Goal: Task Accomplishment & Management: Manage account settings

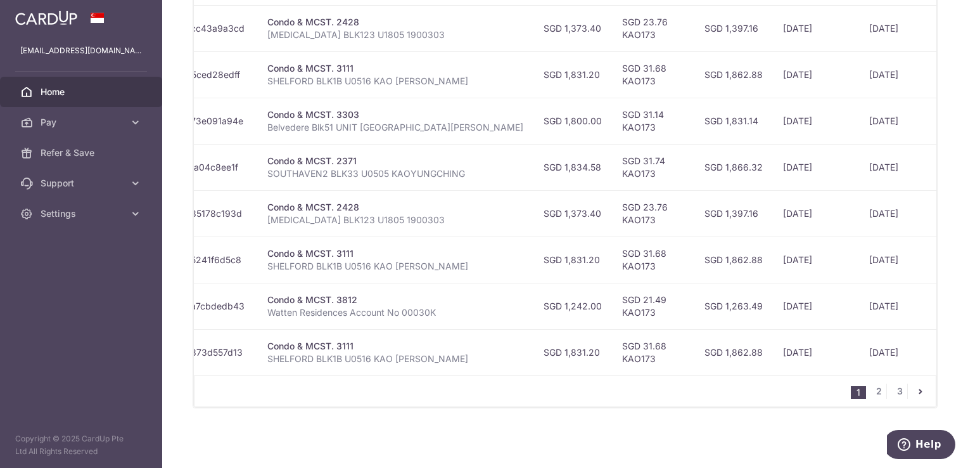
scroll to position [0, 218]
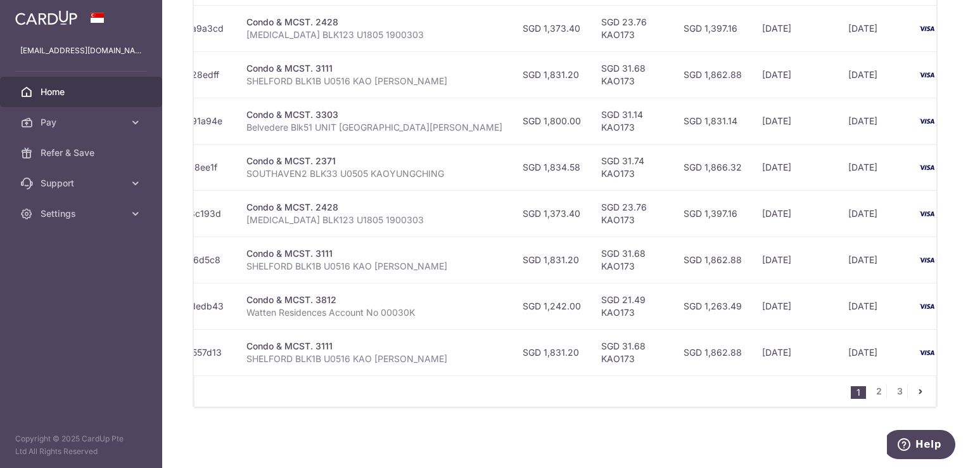
drag, startPoint x: 729, startPoint y: 375, endPoint x: 890, endPoint y: 359, distance: 162.4
click at [890, 359] on div "Status Payment ID Payment details Amount CardUp fee Total amt. Charge date Due …" at bounding box center [565, 143] width 743 height 527
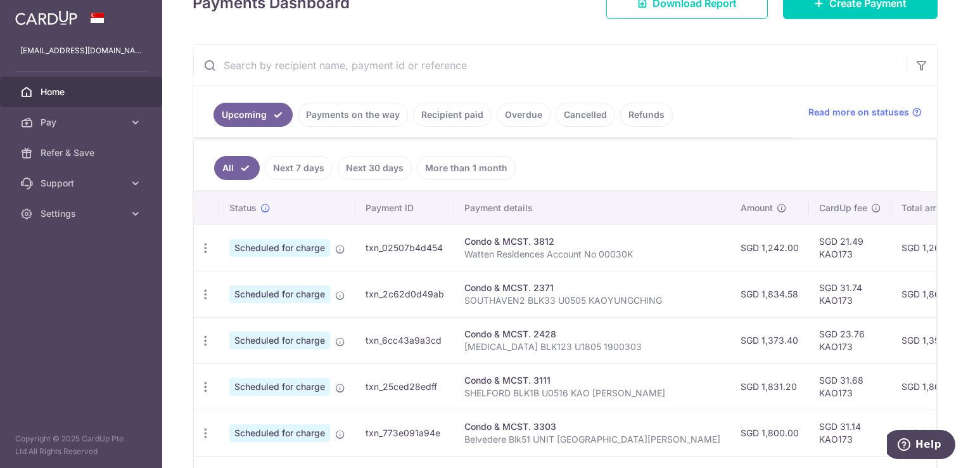
scroll to position [198, 0]
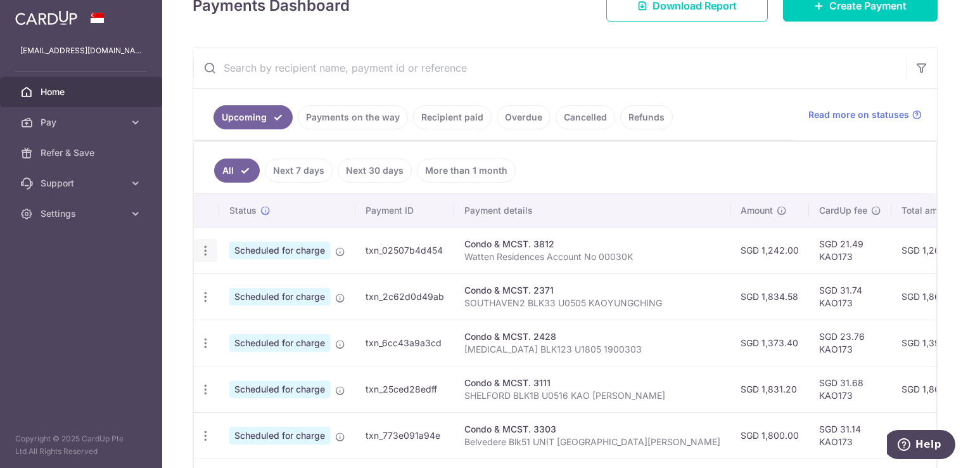
click at [207, 248] on icon "button" at bounding box center [205, 250] width 13 height 13
click at [290, 284] on span "Update payment" at bounding box center [273, 285] width 86 height 15
radio input "true"
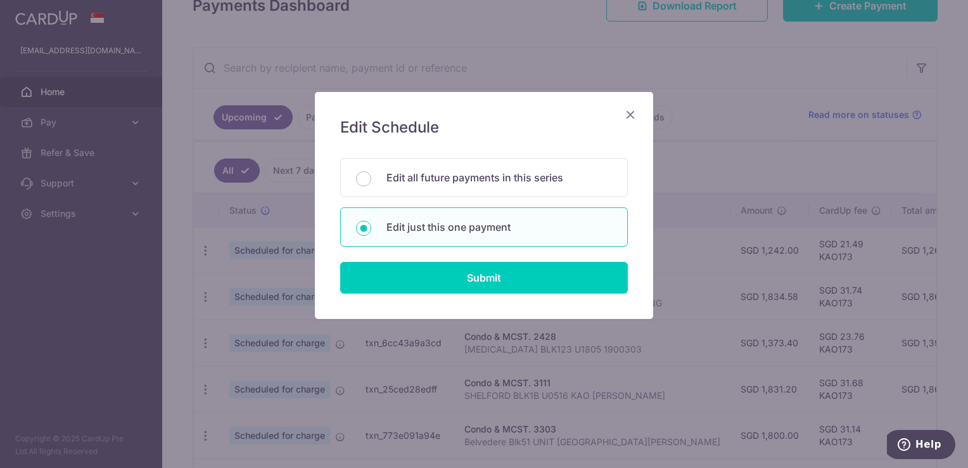
click at [631, 113] on icon "Close" at bounding box center [630, 114] width 15 height 16
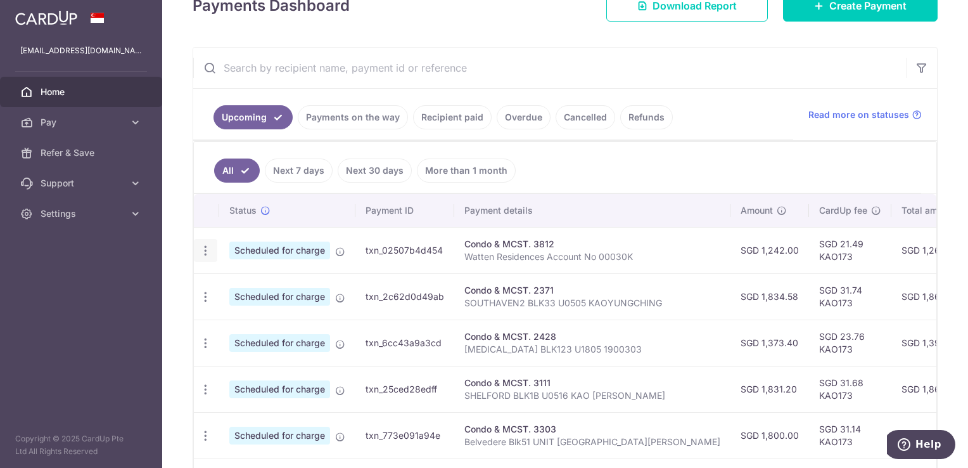
click at [202, 244] on icon "button" at bounding box center [205, 250] width 13 height 13
click at [254, 283] on span "Update payment" at bounding box center [273, 285] width 86 height 15
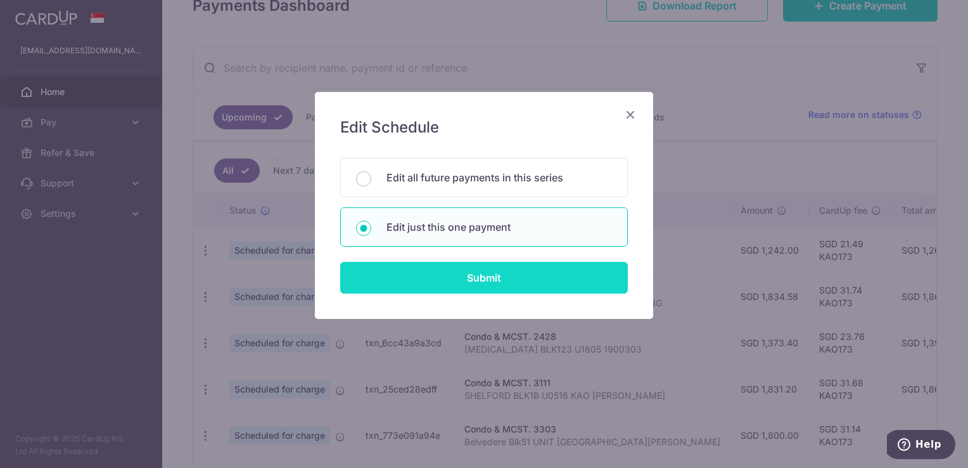
click at [545, 270] on input "Submit" at bounding box center [484, 278] width 288 height 32
radio input "true"
type input "1,242.00"
type input "24/10/2025"
type input "Watten Residences Account No 00030K"
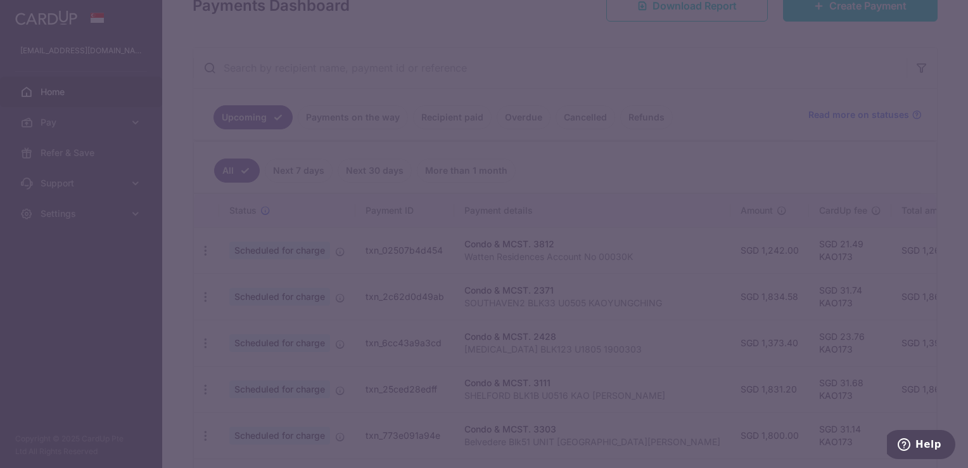
type input "KAO173"
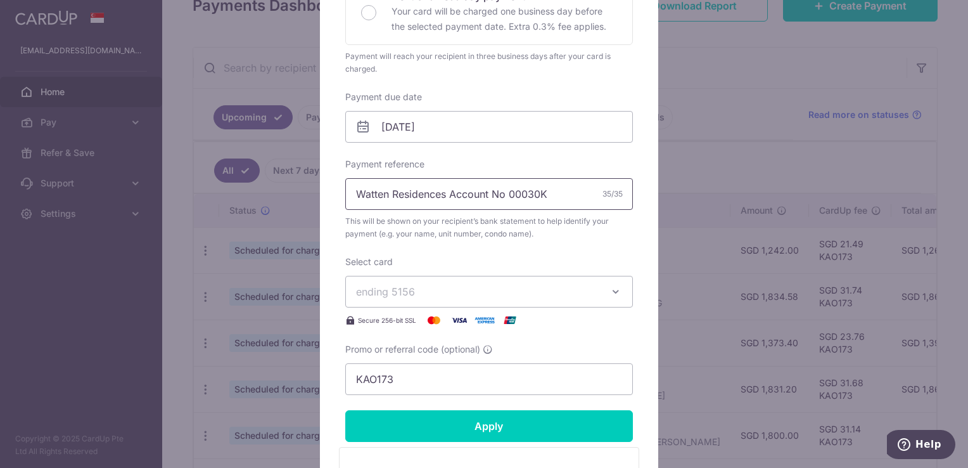
scroll to position [444, 0]
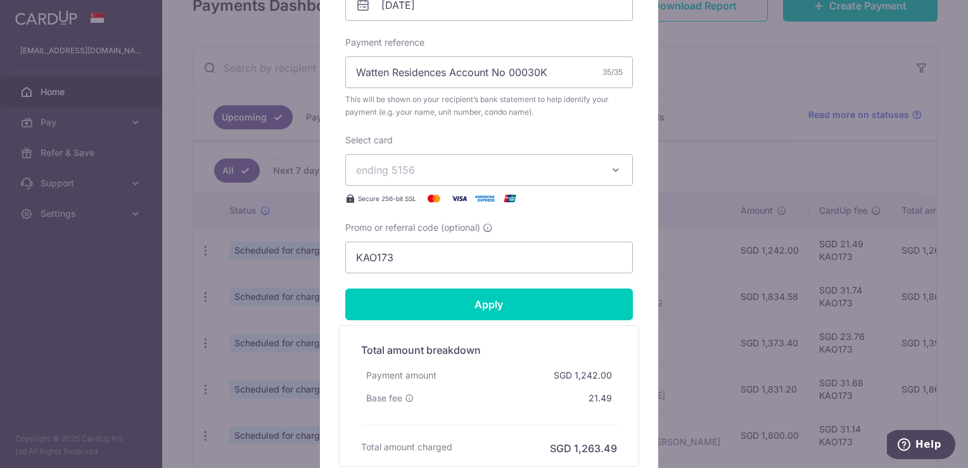
click at [536, 167] on span "ending 5156" at bounding box center [477, 169] width 243 height 15
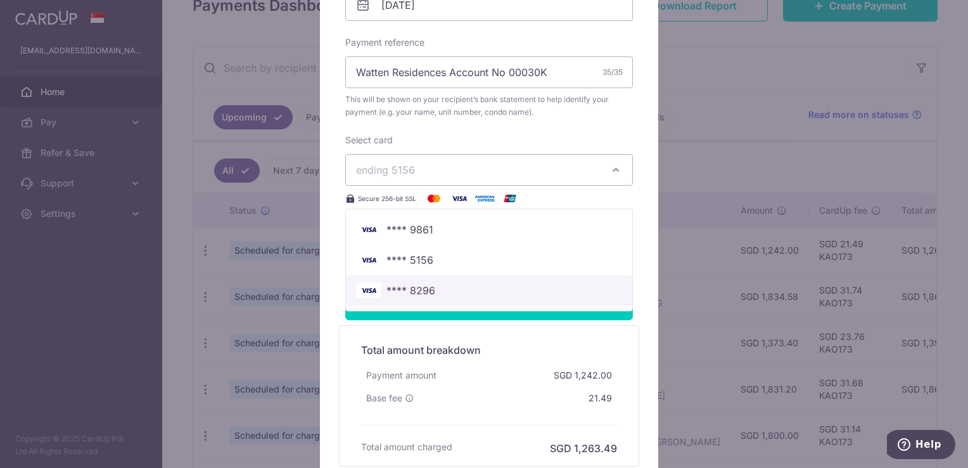
click at [494, 290] on span "**** 8296" at bounding box center [489, 290] width 266 height 15
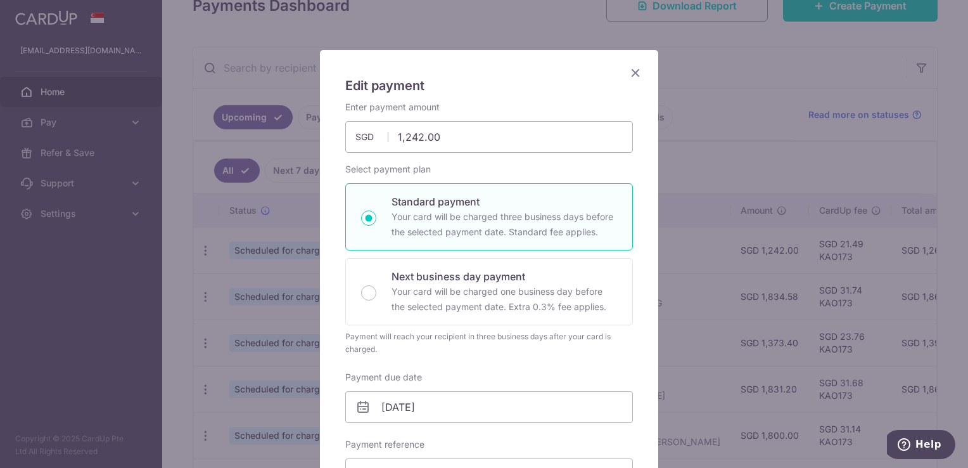
scroll to position [0, 0]
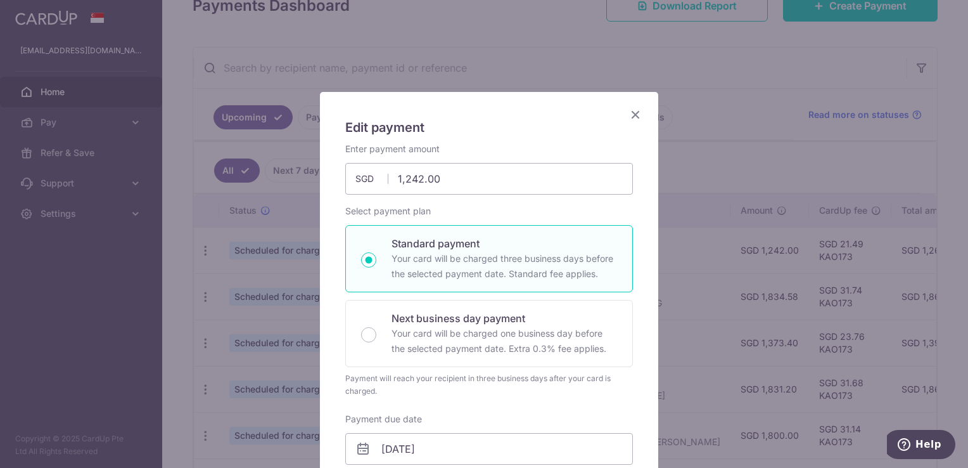
click at [628, 111] on icon "Close" at bounding box center [635, 114] width 15 height 16
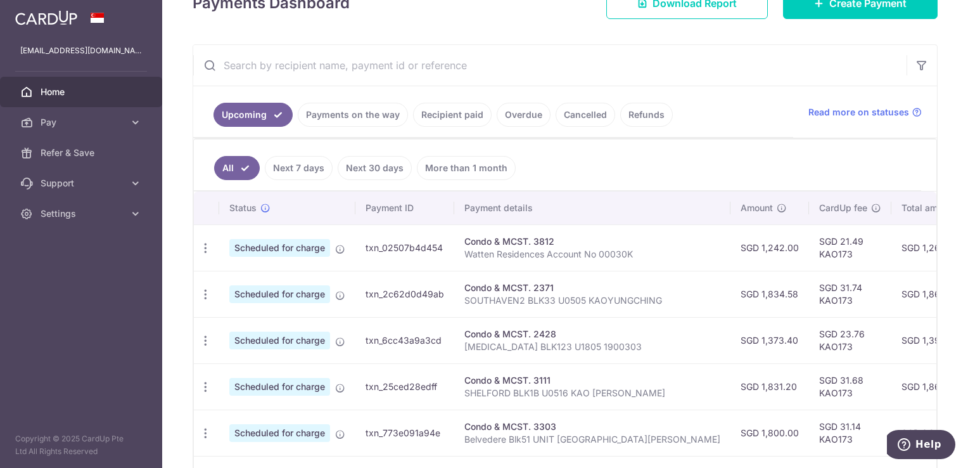
scroll to position [198, 0]
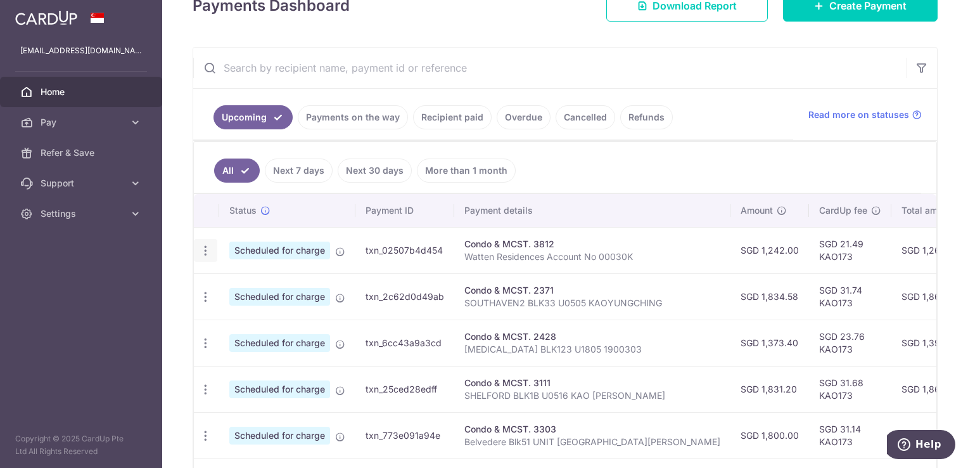
click at [212, 243] on div "Update payment Cancel payment" at bounding box center [205, 250] width 23 height 23
click at [203, 244] on icon "button" at bounding box center [205, 250] width 13 height 13
click at [263, 283] on span "Update payment" at bounding box center [273, 285] width 86 height 15
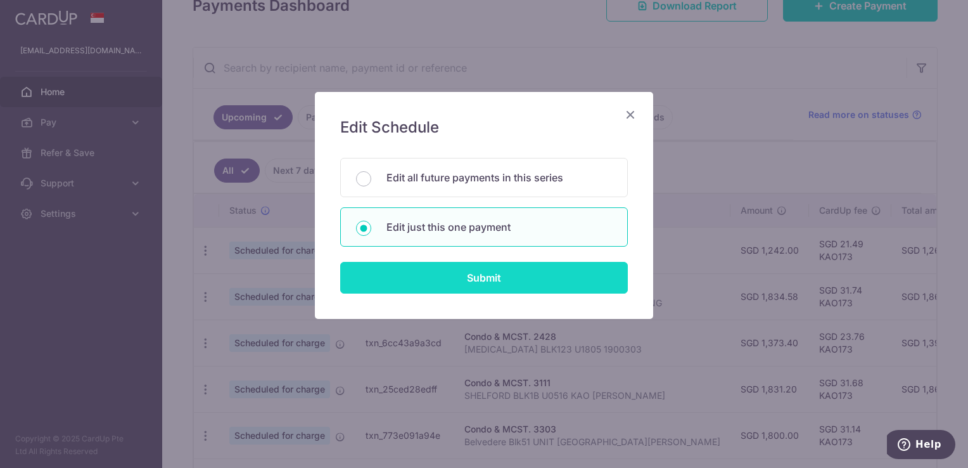
click at [509, 268] on input "Submit" at bounding box center [484, 278] width 288 height 32
radio input "true"
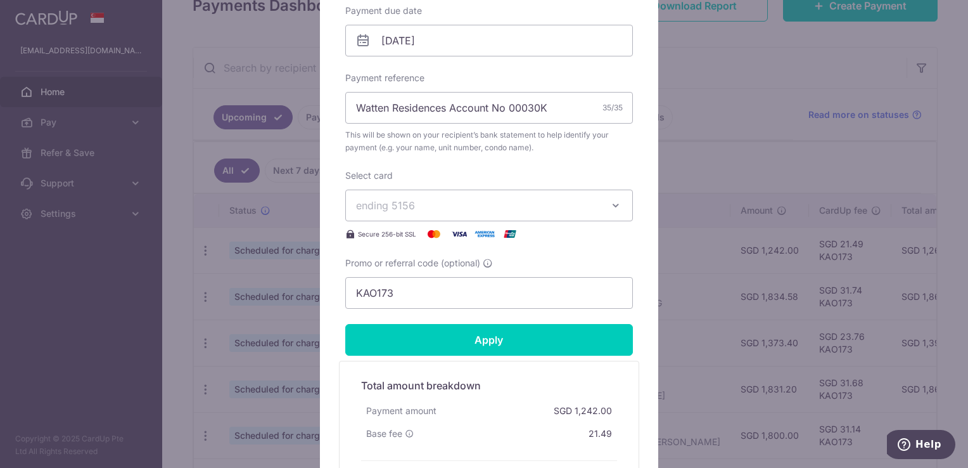
scroll to position [380, 0]
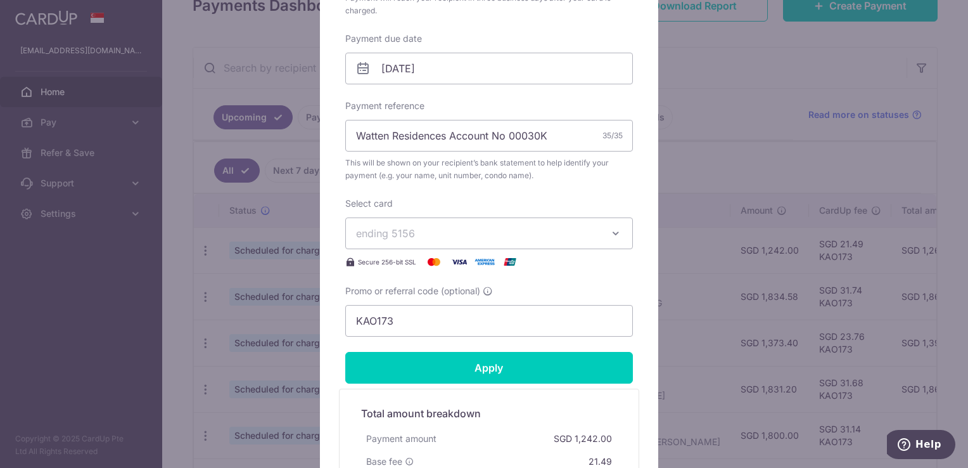
click at [563, 232] on span "ending 5156" at bounding box center [477, 233] width 243 height 15
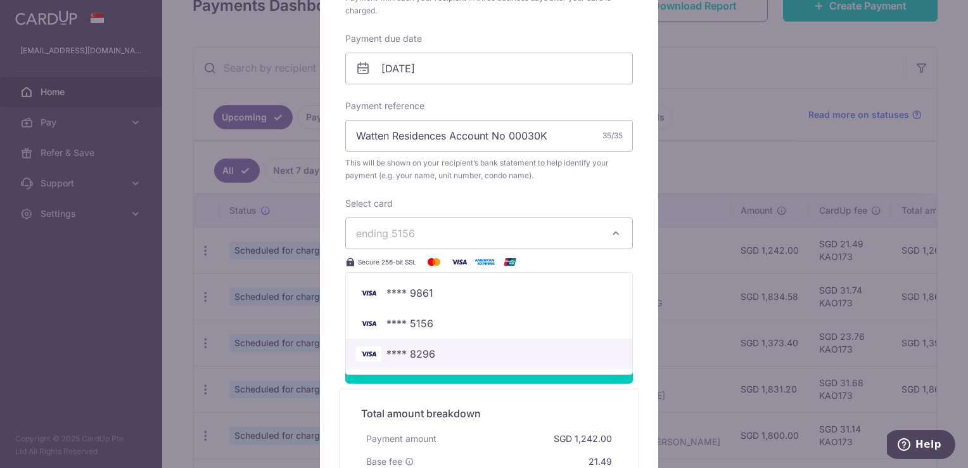
click at [496, 351] on span "**** 8296" at bounding box center [489, 353] width 266 height 15
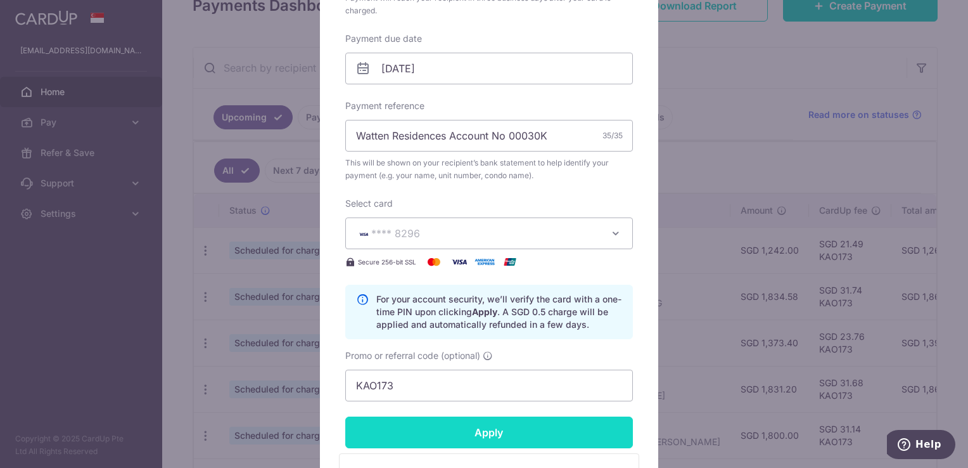
click at [525, 433] on input "Apply" at bounding box center [489, 432] width 288 height 32
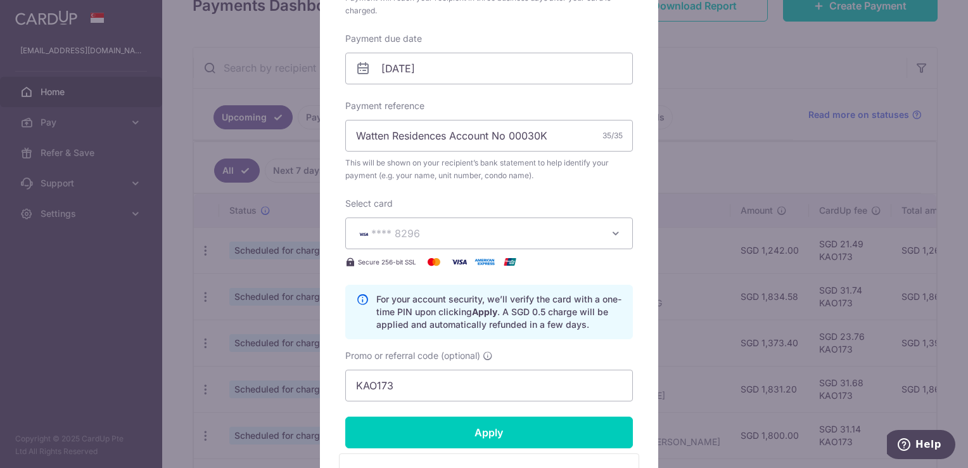
type input "Successfully Applied"
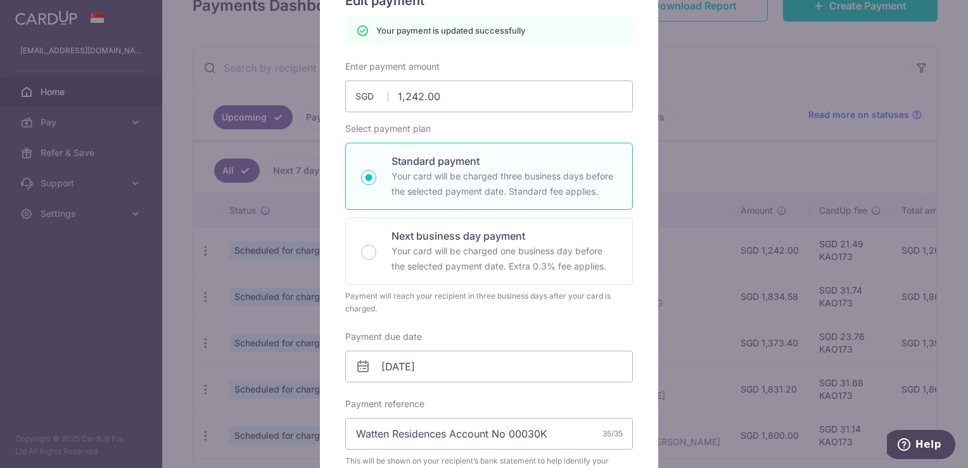
scroll to position [0, 0]
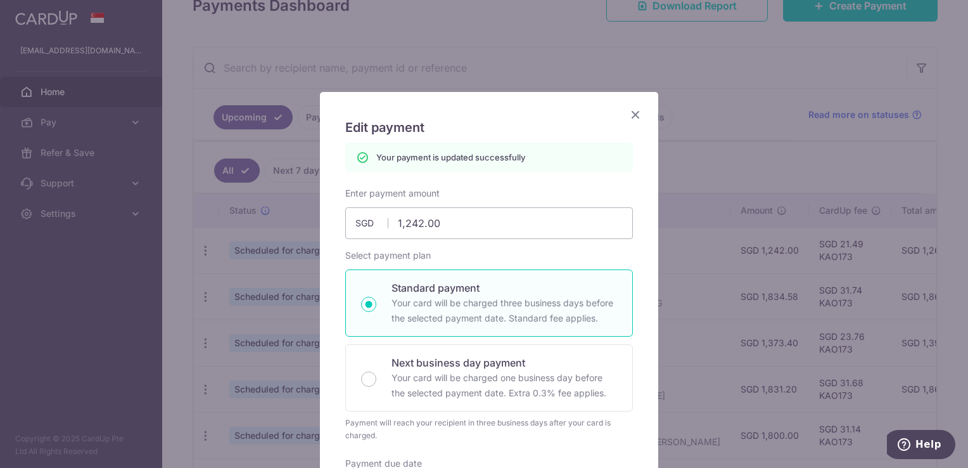
click at [631, 115] on icon "Close" at bounding box center [635, 114] width 15 height 16
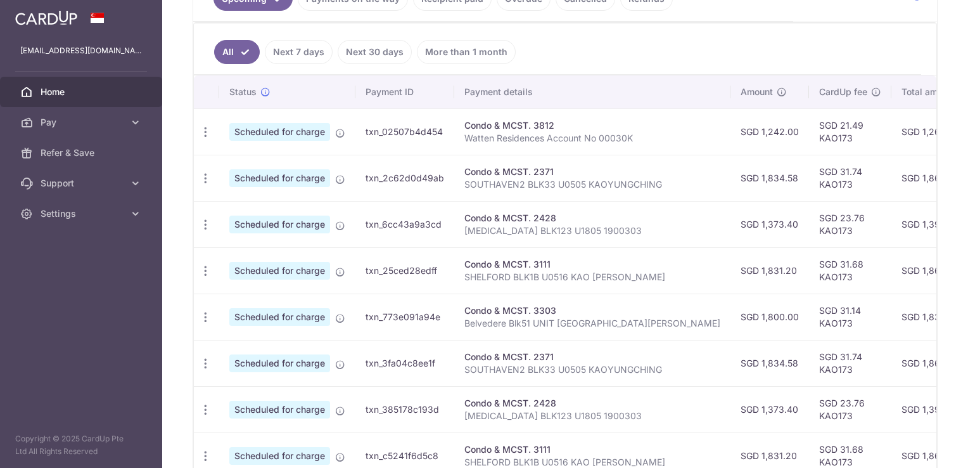
scroll to position [317, 0]
click at [203, 177] on icon "button" at bounding box center [205, 177] width 13 height 13
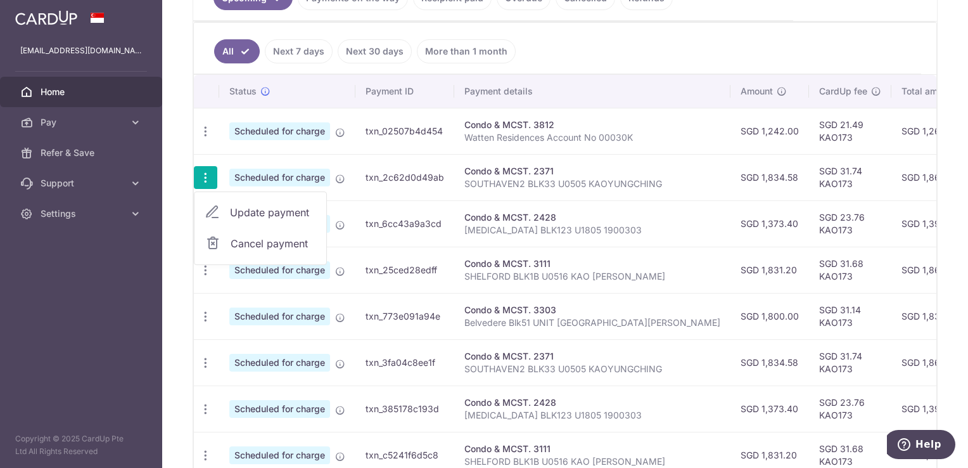
click at [282, 212] on span "Update payment" at bounding box center [273, 212] width 86 height 15
radio input "true"
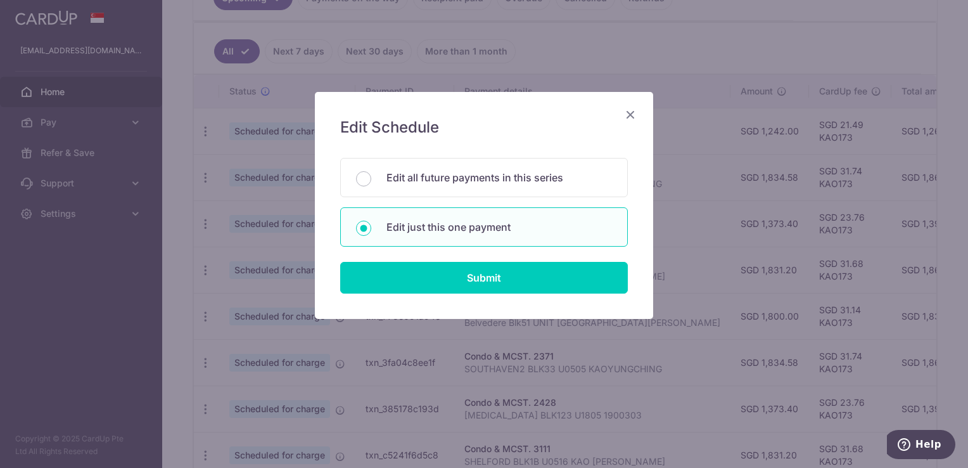
click at [632, 110] on icon "Close" at bounding box center [630, 114] width 15 height 16
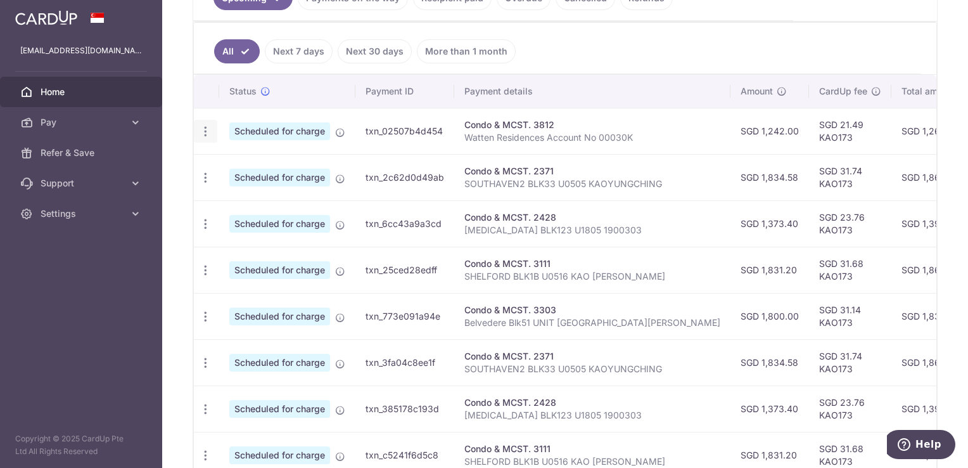
click at [207, 125] on icon "button" at bounding box center [205, 131] width 13 height 13
click at [245, 158] on span "Update payment" at bounding box center [273, 165] width 86 height 15
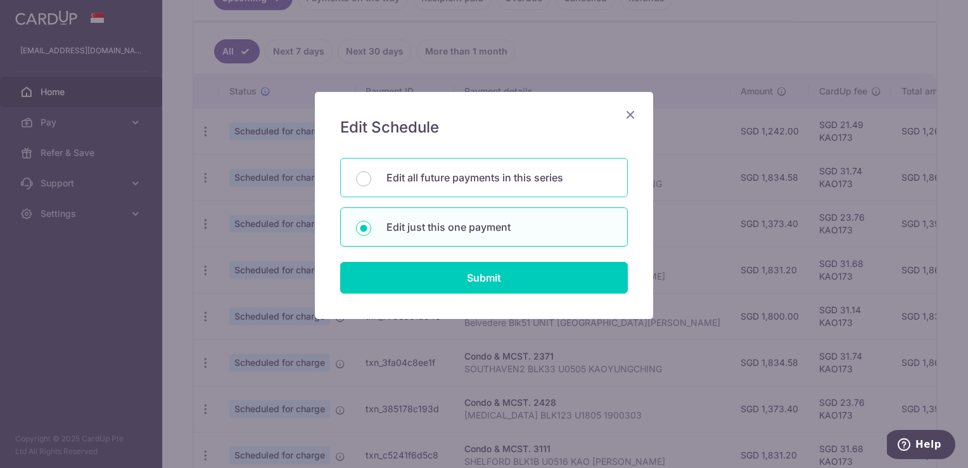
click at [428, 176] on p "Edit all future payments in this series" at bounding box center [500, 177] width 226 height 15
click at [371, 176] on input "Edit all future payments in this series" at bounding box center [363, 178] width 15 height 15
radio input "true"
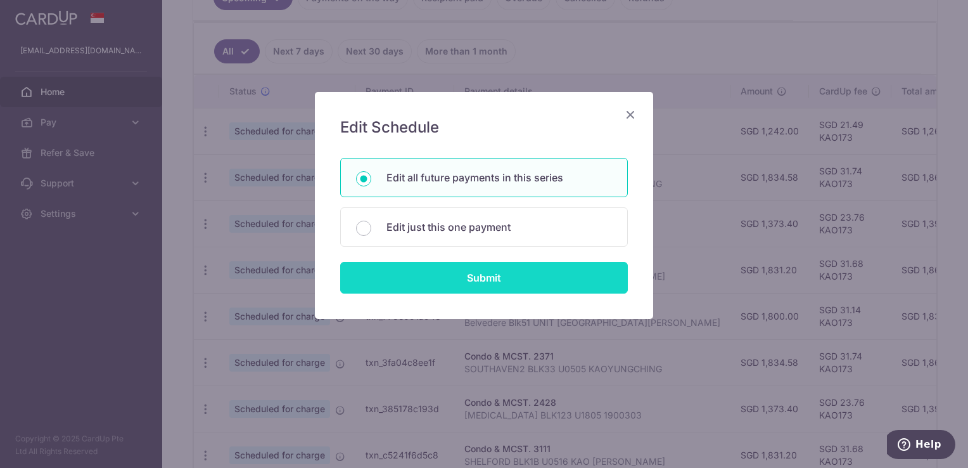
click at [522, 278] on input "Submit" at bounding box center [484, 278] width 288 height 32
radio input "true"
type input "1,242.00"
type input "Watten Residences Account No 00030K"
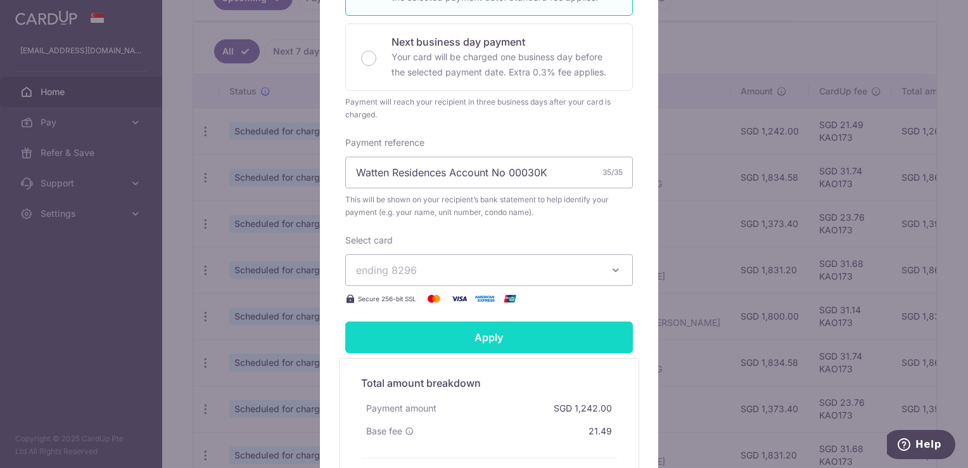
click at [524, 328] on input "Apply" at bounding box center [489, 337] width 288 height 32
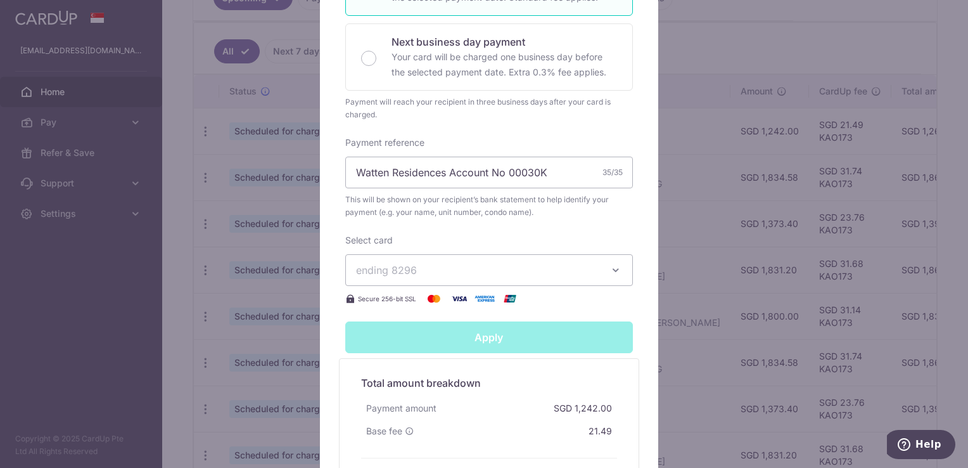
type input "Successfully Applied"
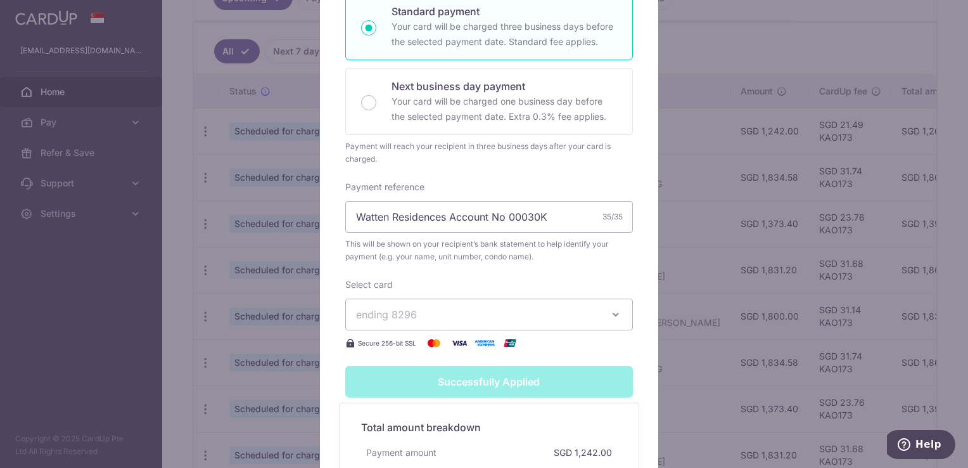
scroll to position [0, 0]
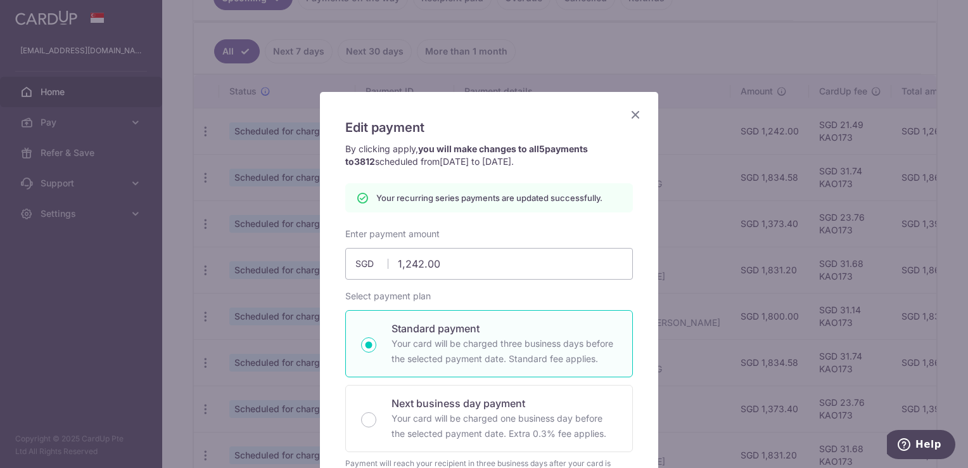
click at [630, 115] on icon "Close" at bounding box center [635, 114] width 15 height 16
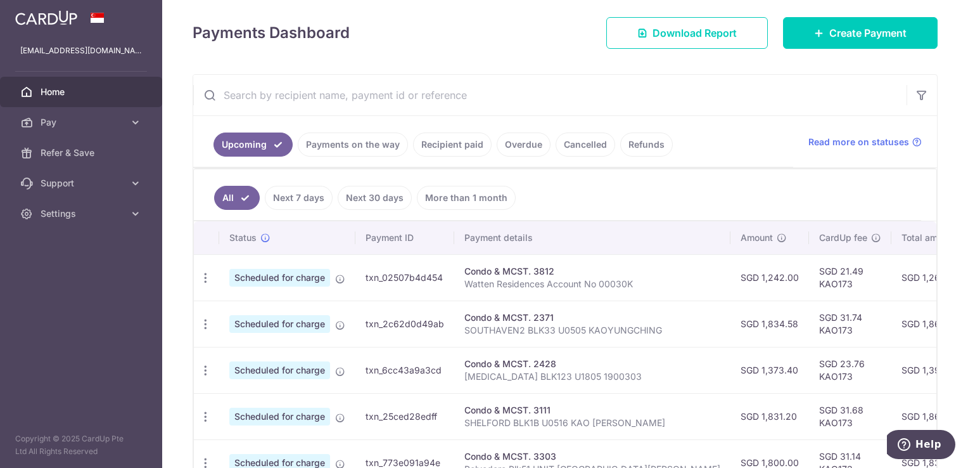
scroll to position [254, 0]
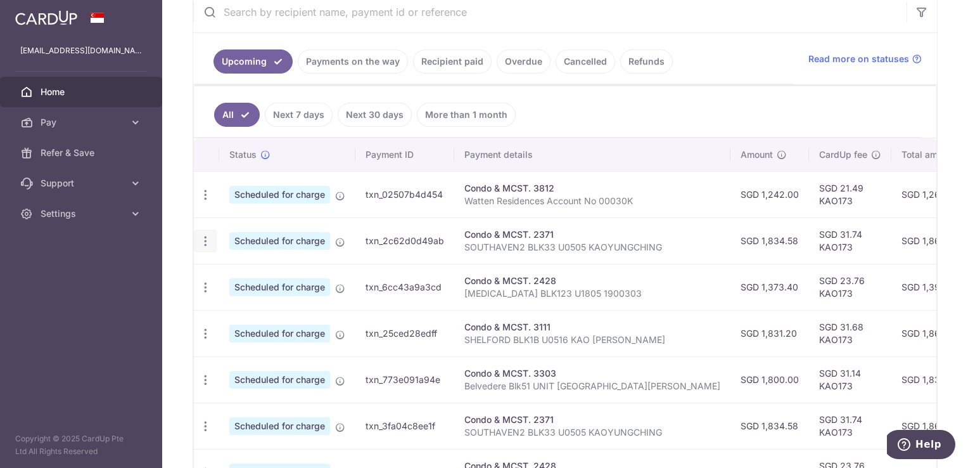
click at [212, 240] on div "Update payment Cancel payment" at bounding box center [205, 240] width 23 height 23
click at [205, 236] on icon "button" at bounding box center [205, 240] width 13 height 13
click at [246, 269] on span "Update payment" at bounding box center [273, 275] width 86 height 15
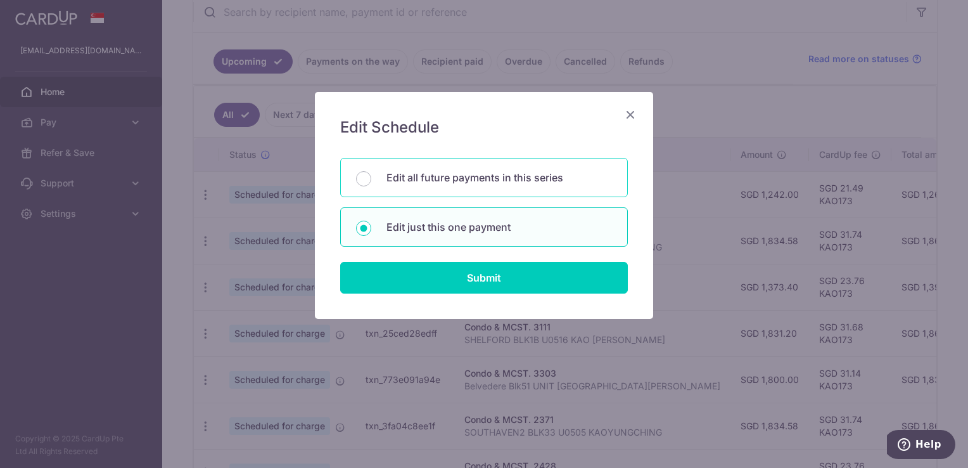
click at [511, 176] on p "Edit all future payments in this series" at bounding box center [500, 177] width 226 height 15
click at [371, 176] on input "Edit all future payments in this series" at bounding box center [363, 178] width 15 height 15
radio input "true"
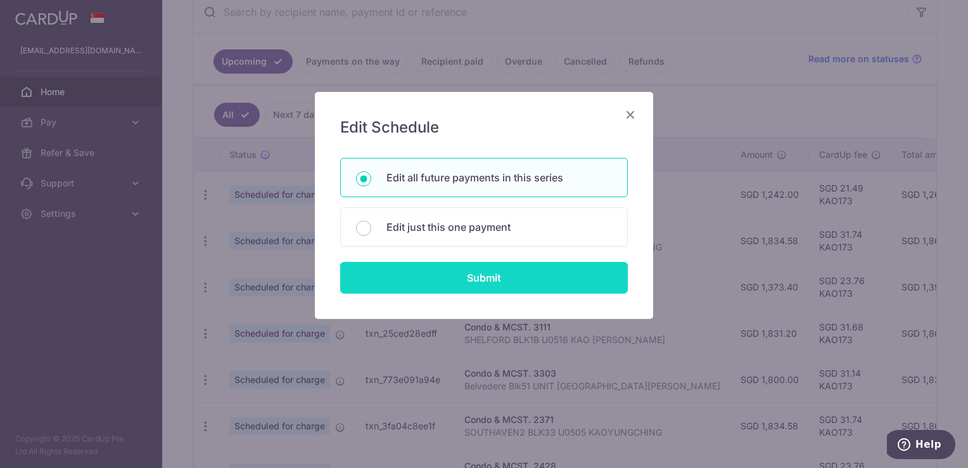
click at [536, 275] on input "Submit" at bounding box center [484, 278] width 288 height 32
radio input "true"
type input "1,834.58"
type input "SOUTHAVEN2 BLK33 U0505 KAOYUNGCHING"
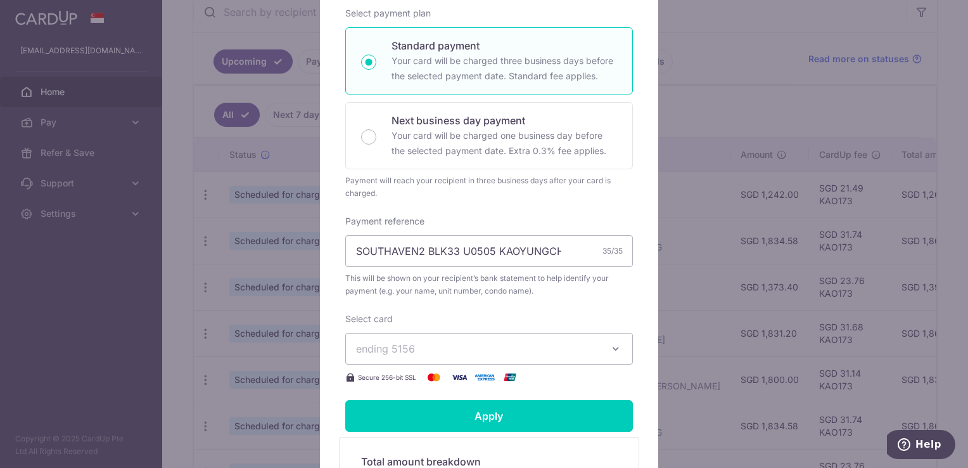
scroll to position [317, 0]
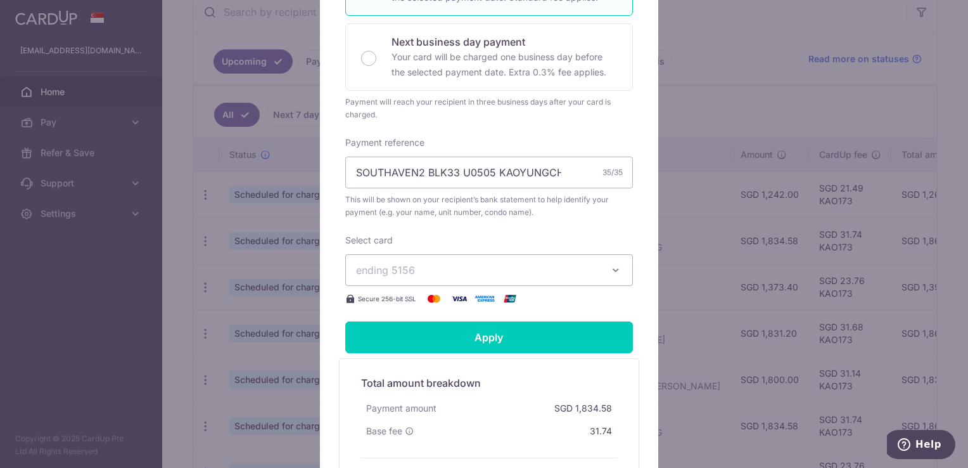
click at [536, 276] on span "ending 5156" at bounding box center [477, 269] width 243 height 15
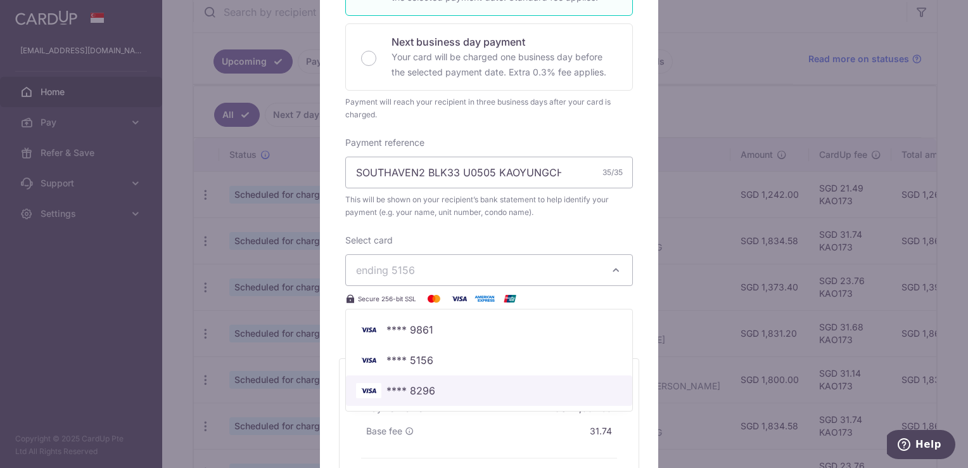
click at [522, 392] on span "**** 8296" at bounding box center [489, 390] width 266 height 15
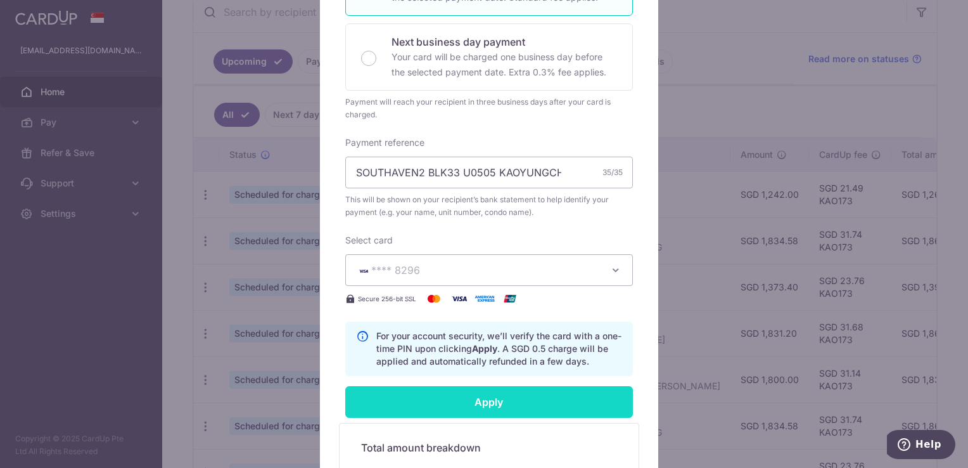
click at [504, 399] on input "Apply" at bounding box center [489, 402] width 288 height 32
type input "Successfully Applied"
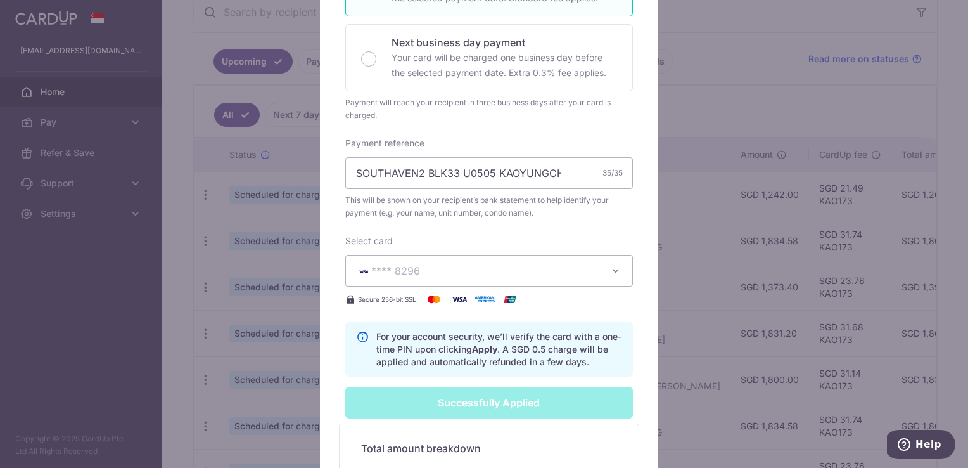
scroll to position [0, 0]
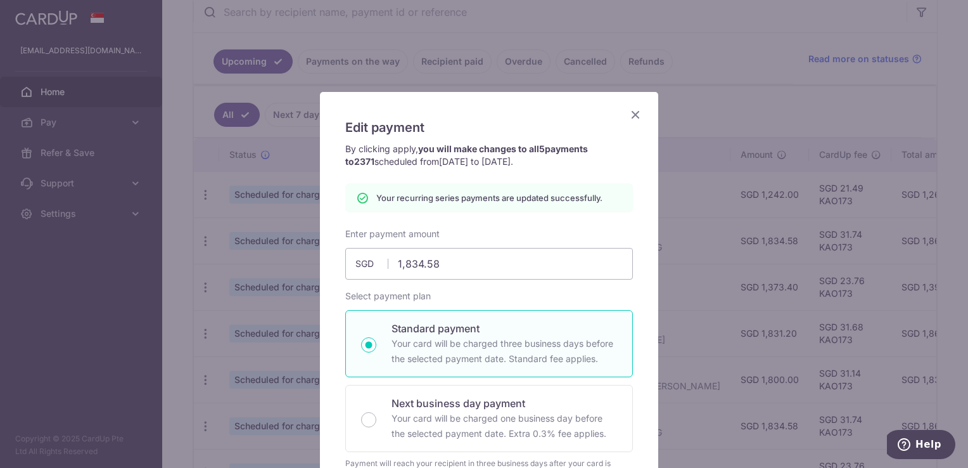
click at [631, 111] on icon "Close" at bounding box center [635, 114] width 15 height 16
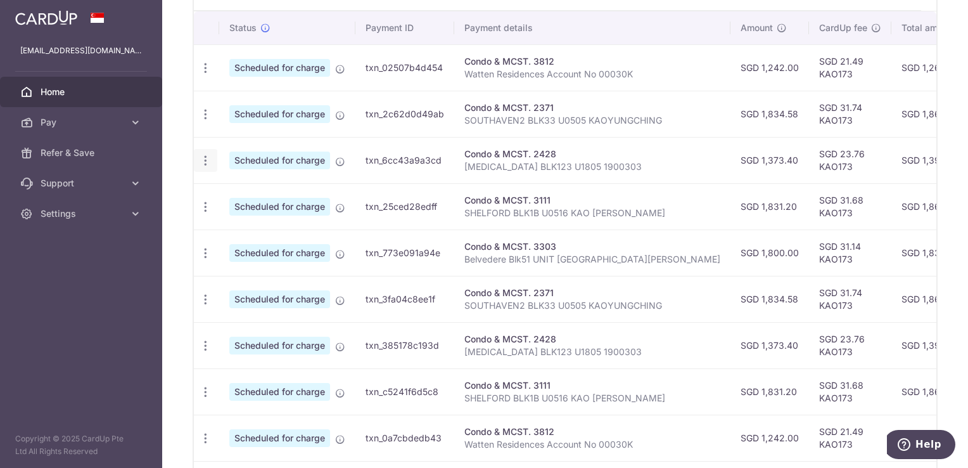
click at [199, 159] on icon "button" at bounding box center [205, 160] width 13 height 13
click at [281, 199] on span "Update payment" at bounding box center [273, 195] width 86 height 15
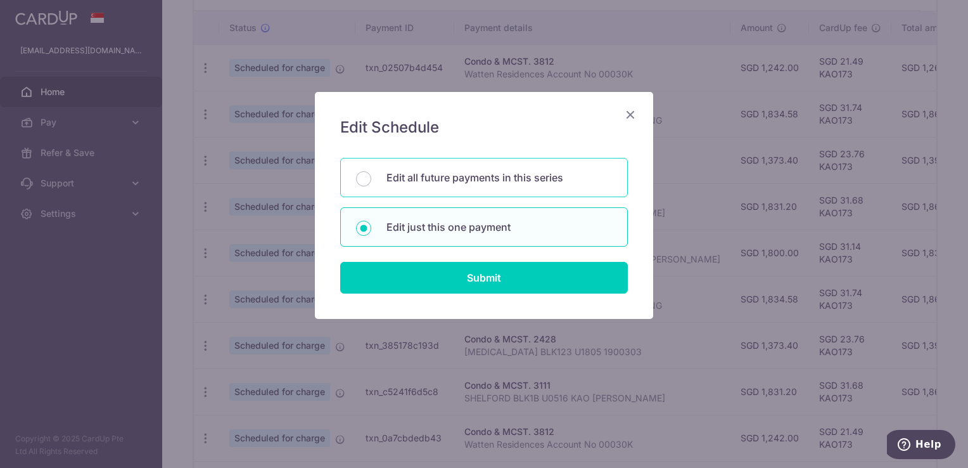
click at [440, 169] on div "Edit all future payments in this series" at bounding box center [484, 177] width 288 height 39
radio input "true"
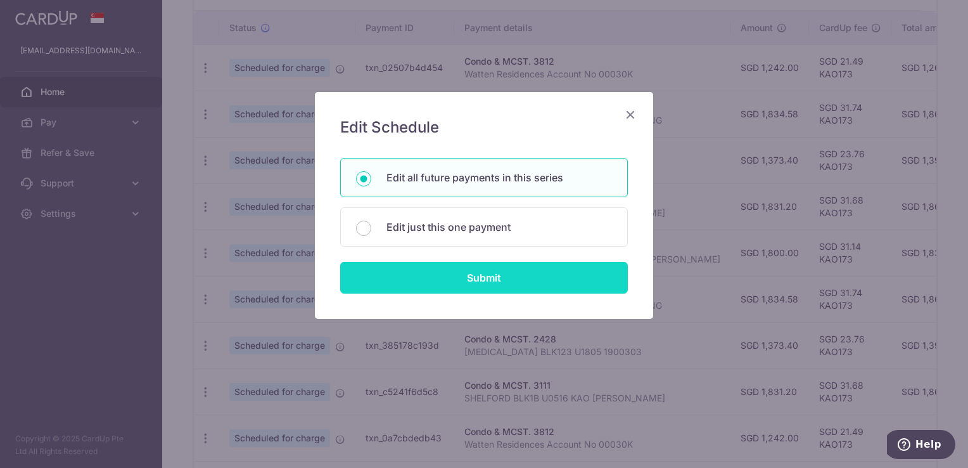
click at [514, 277] on input "Submit" at bounding box center [484, 278] width 288 height 32
radio input "true"
type input "1,373.40"
type input "[MEDICAL_DATA] BLK123 U1805 1900303"
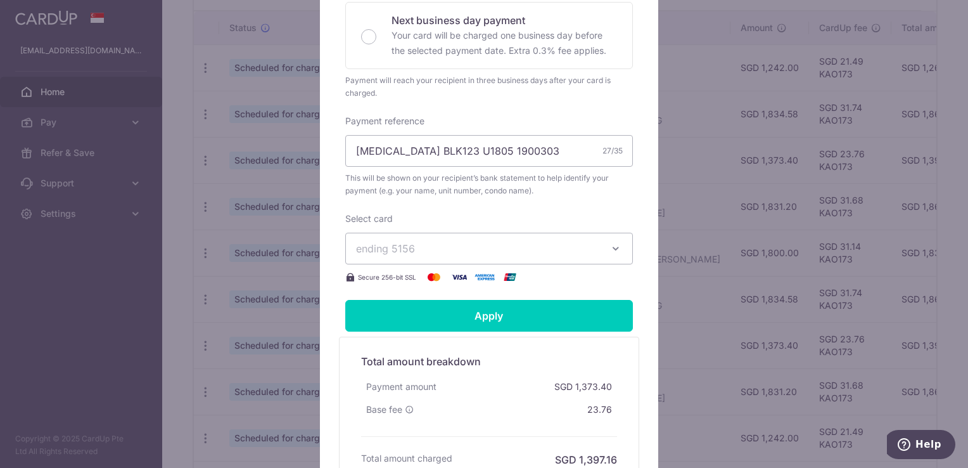
scroll to position [380, 0]
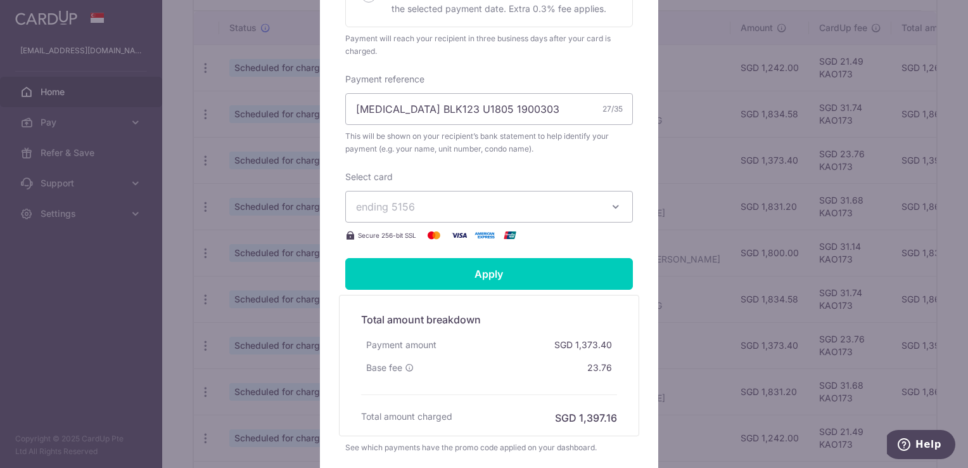
click at [531, 207] on span "ending 5156" at bounding box center [477, 206] width 243 height 15
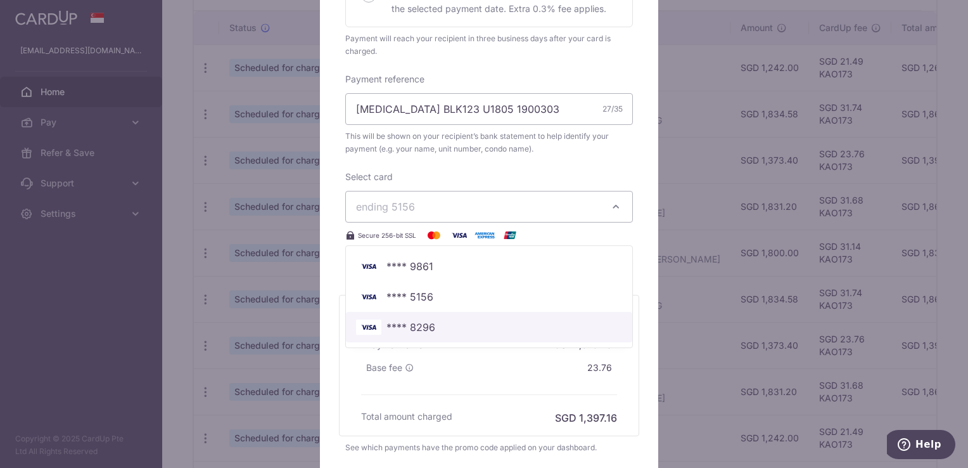
click at [515, 326] on span "**** 8296" at bounding box center [489, 326] width 266 height 15
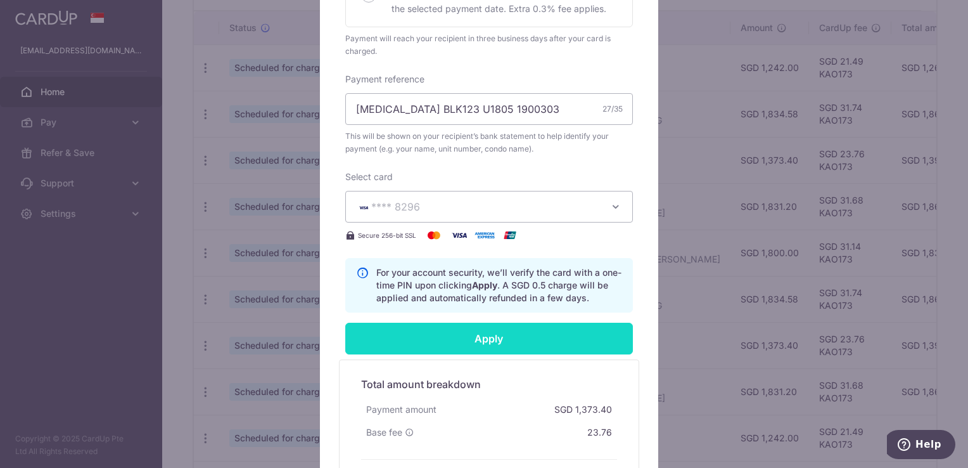
click at [525, 335] on input "Apply" at bounding box center [489, 339] width 288 height 32
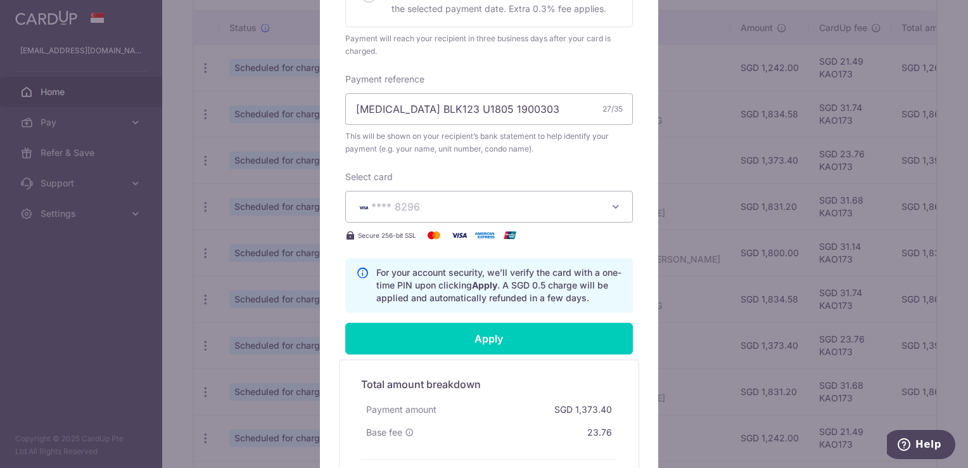
type input "Successfully Applied"
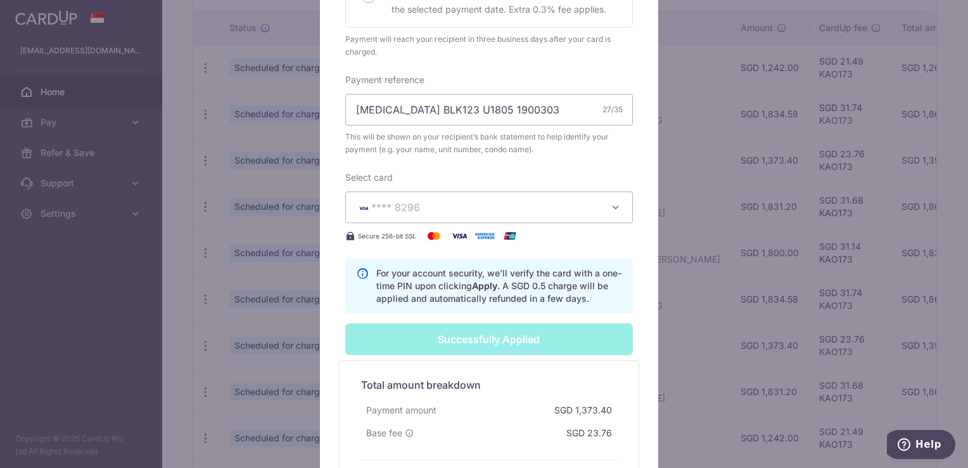
scroll to position [44, 0]
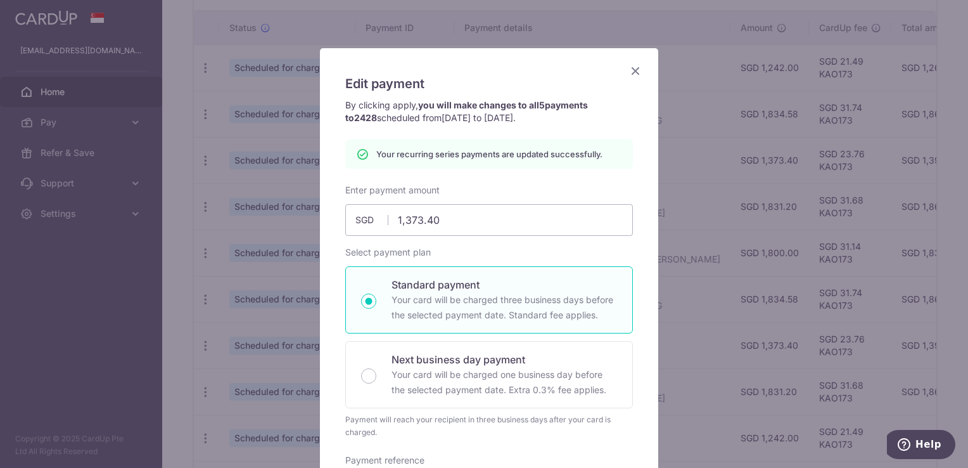
click at [631, 67] on icon "Close" at bounding box center [635, 71] width 15 height 16
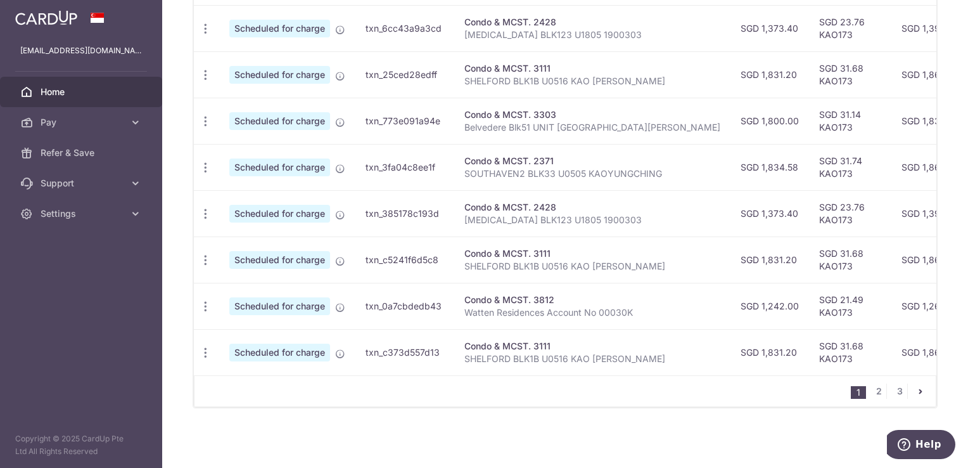
scroll to position [515, 0]
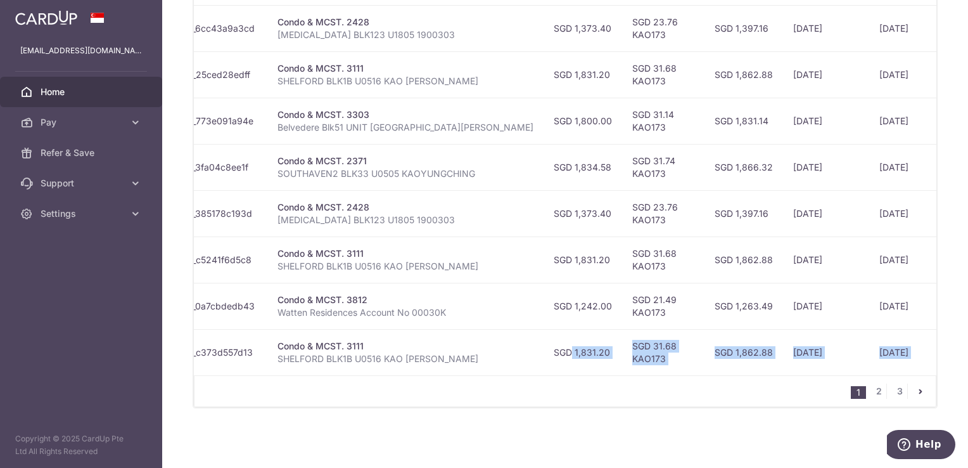
drag, startPoint x: 677, startPoint y: 368, endPoint x: 932, endPoint y: 346, distance: 255.7
click at [932, 346] on div "× Pause Schedule Pause all future payments in this series Pause just this one p…" at bounding box center [565, 234] width 806 height 468
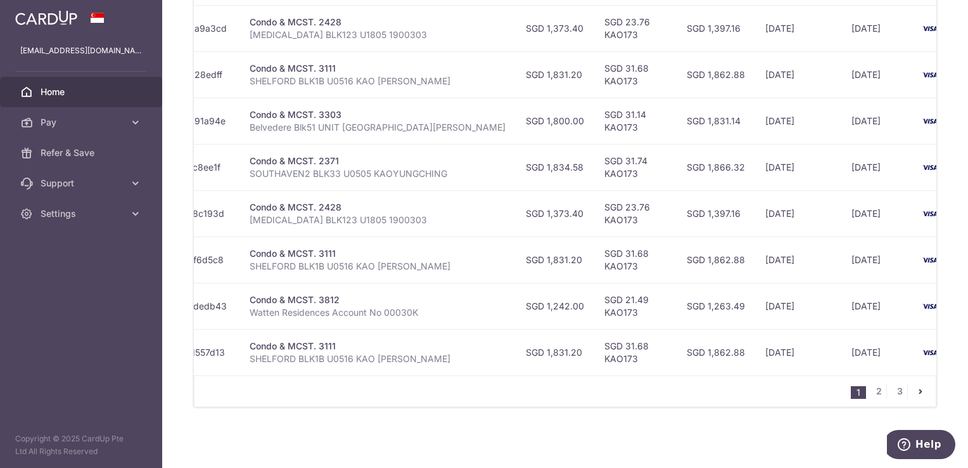
drag, startPoint x: 932, startPoint y: 346, endPoint x: 796, endPoint y: 248, distance: 167.5
click at [842, 248] on td "24/01/2026" at bounding box center [878, 259] width 72 height 46
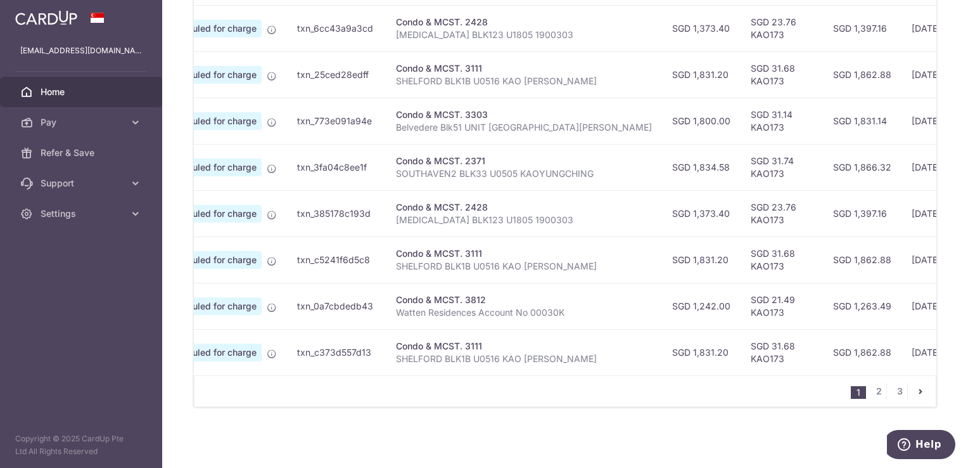
scroll to position [0, 0]
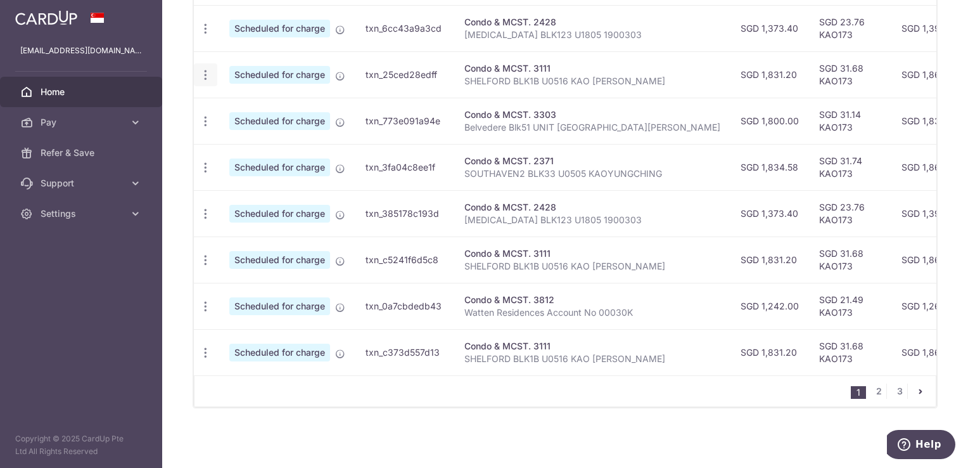
click at [204, 69] on icon "button" at bounding box center [205, 74] width 13 height 13
click at [231, 102] on span "Update payment" at bounding box center [273, 109] width 86 height 15
radio input "true"
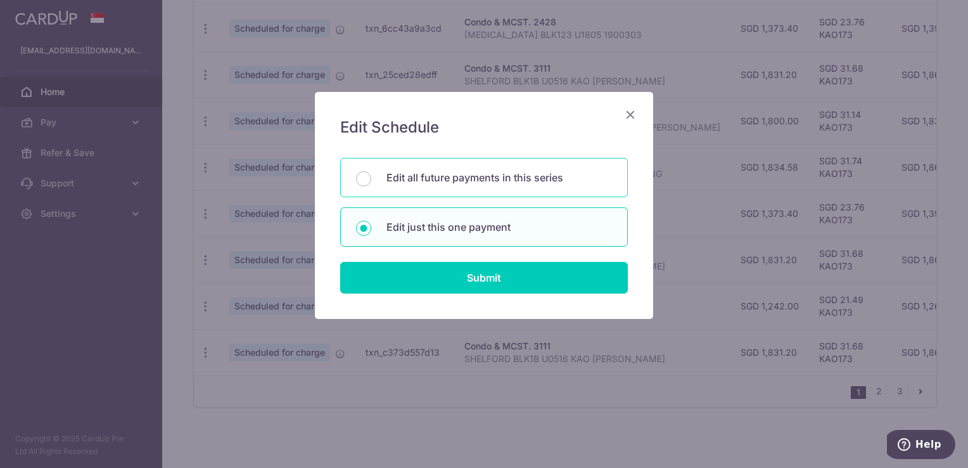
click at [492, 179] on p "Edit all future payments in this series" at bounding box center [500, 177] width 226 height 15
click at [371, 179] on input "Edit all future payments in this series" at bounding box center [363, 178] width 15 height 15
radio input "true"
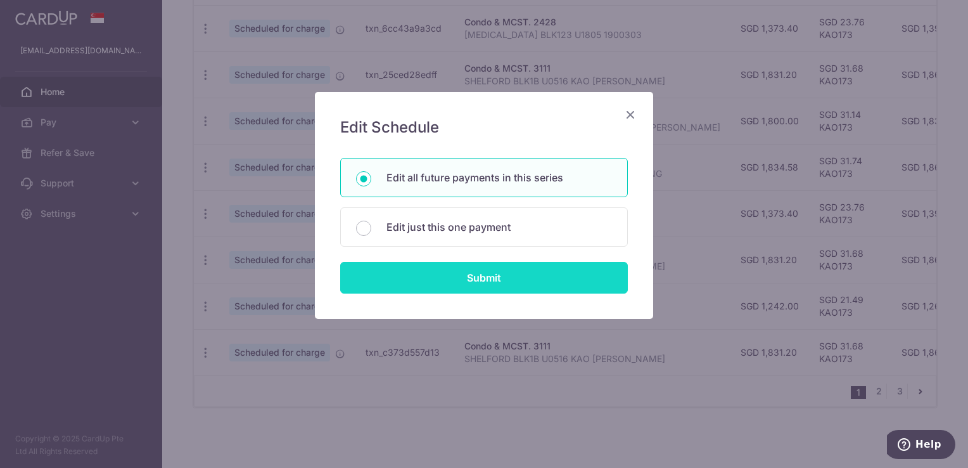
click at [525, 275] on input "Submit" at bounding box center [484, 278] width 288 height 32
radio input "true"
type input "1,831.20"
type input "SHELFORD BLK1B U0516 KAO YUNG CHING"
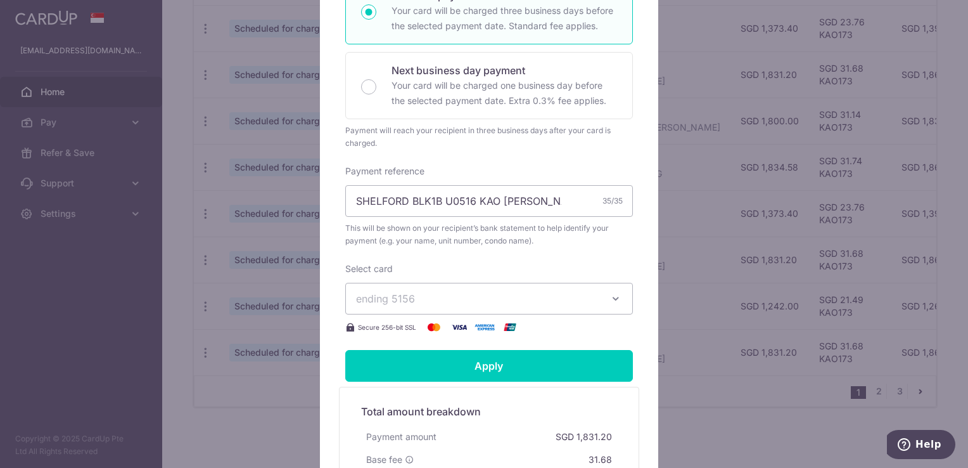
scroll to position [317, 0]
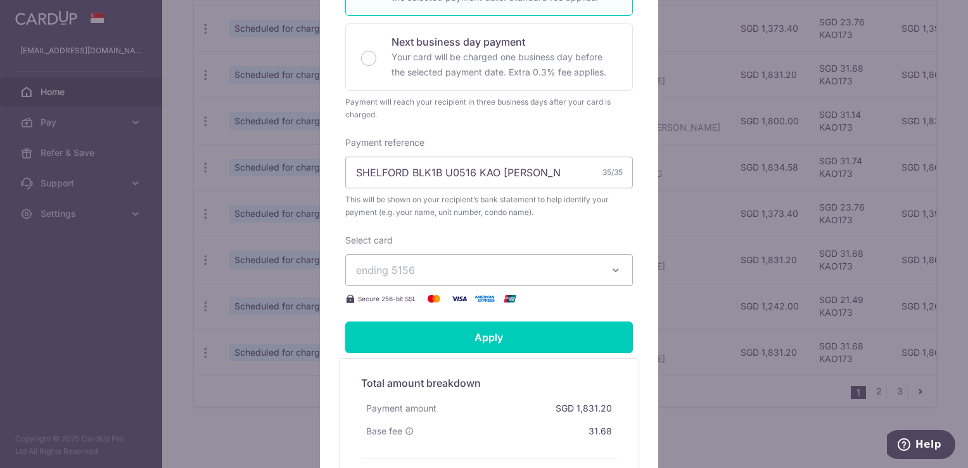
click at [520, 273] on span "ending 5156" at bounding box center [477, 269] width 243 height 15
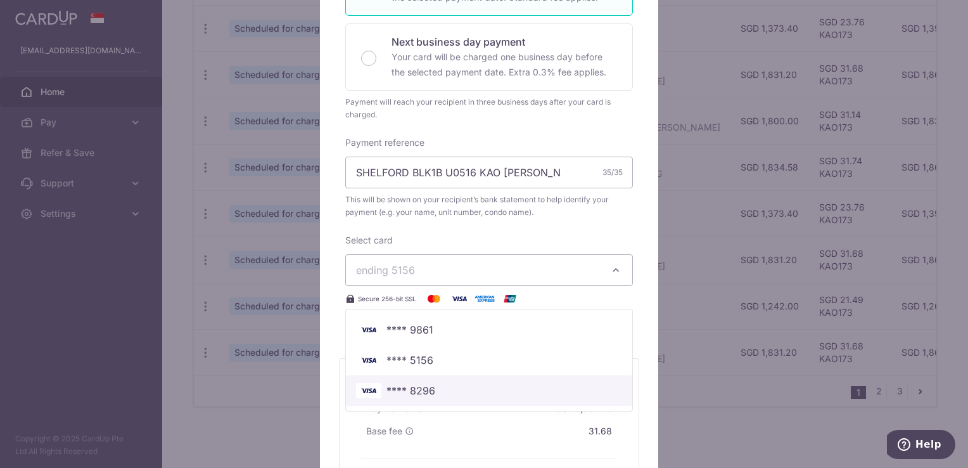
click at [516, 392] on span "**** 8296" at bounding box center [489, 390] width 266 height 15
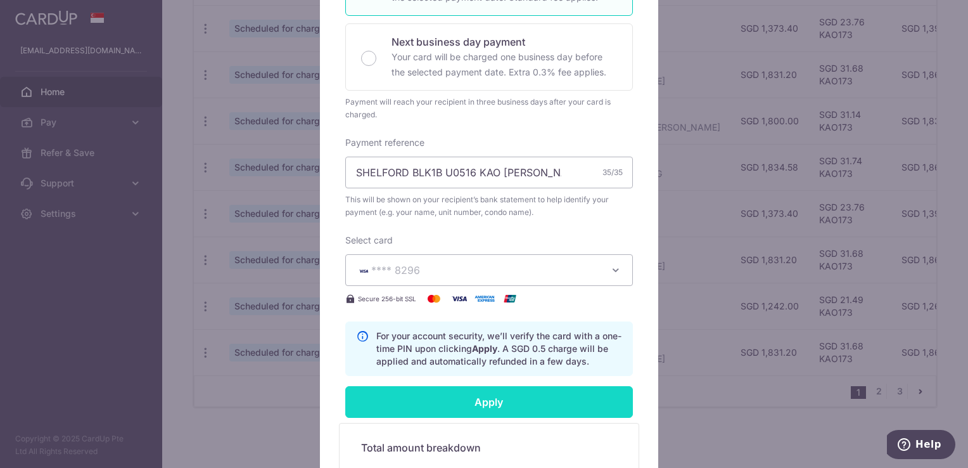
click at [533, 393] on input "Apply" at bounding box center [489, 402] width 288 height 32
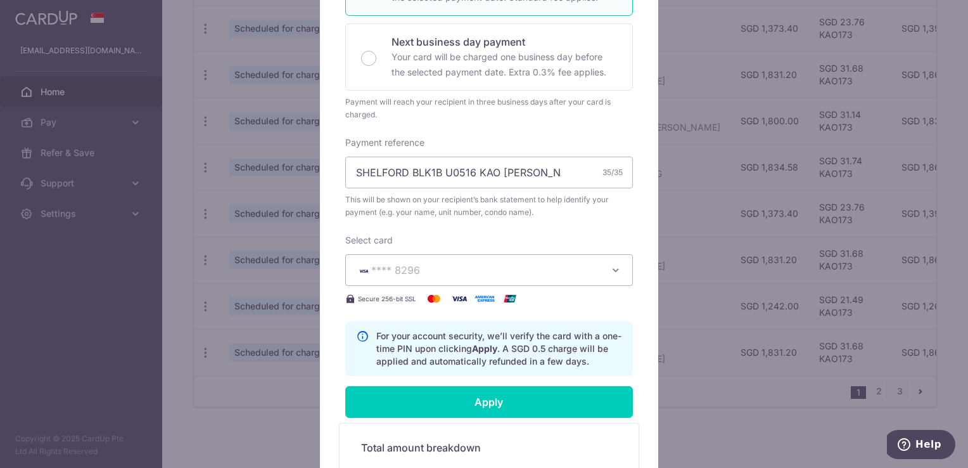
type input "Successfully Applied"
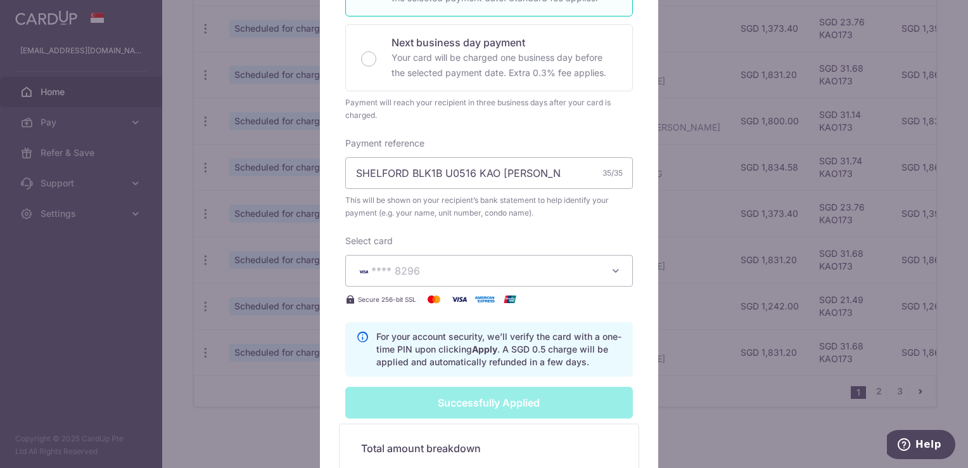
scroll to position [0, 0]
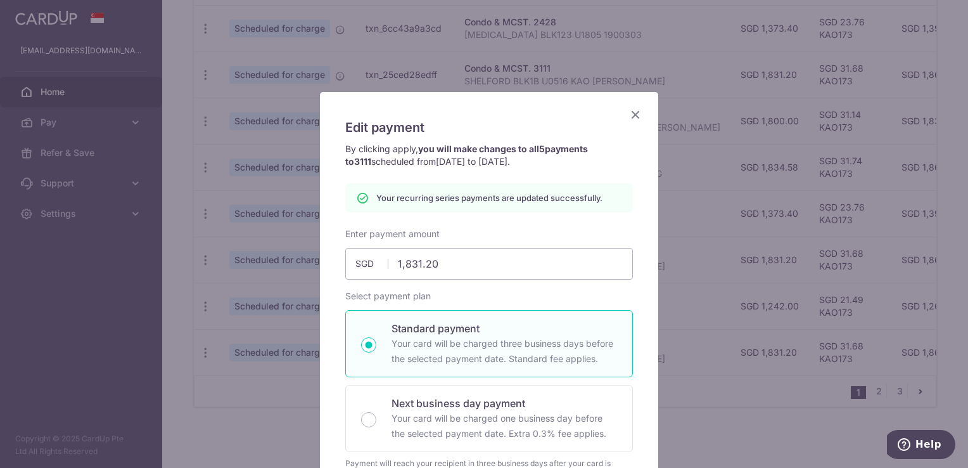
click at [630, 114] on icon "Close" at bounding box center [635, 114] width 15 height 16
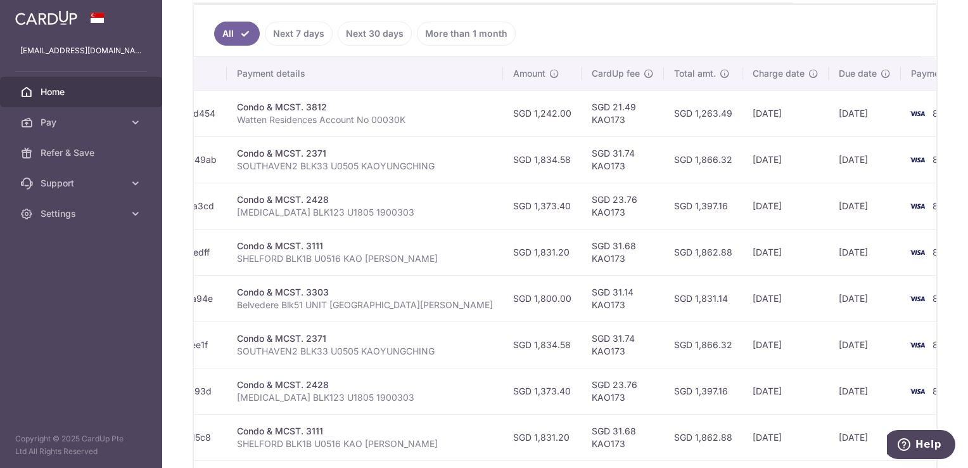
scroll to position [324, 0]
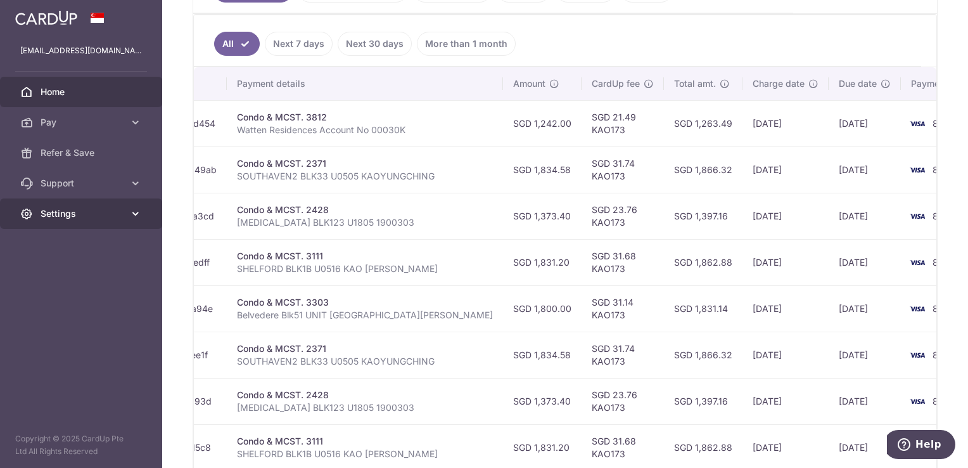
click at [59, 212] on span "Settings" at bounding box center [83, 213] width 84 height 13
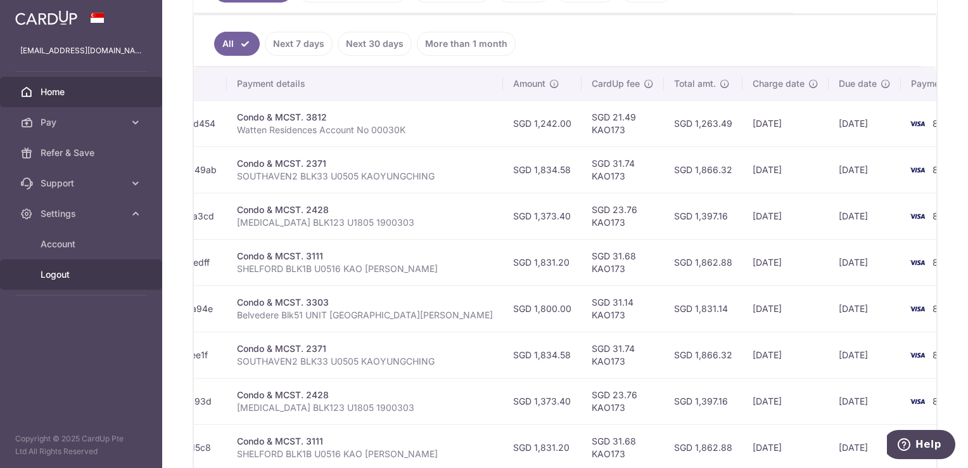
click at [84, 272] on span "Logout" at bounding box center [83, 274] width 84 height 13
